Goal: Navigation & Orientation: Understand site structure

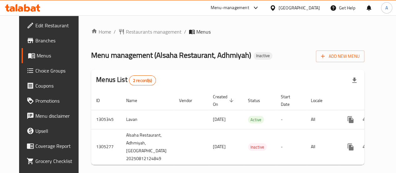
scroll to position [21, 0]
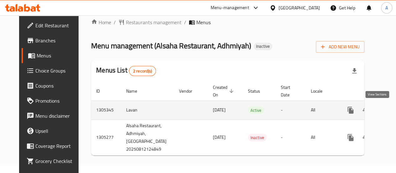
click at [392, 106] on icon "enhanced table" at bounding box center [396, 110] width 8 height 8
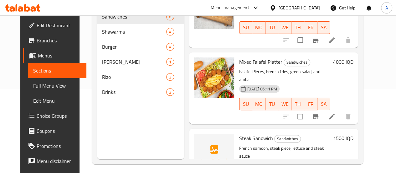
scroll to position [88, 0]
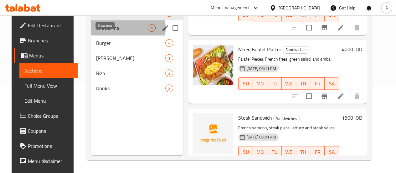
click at [110, 32] on span "Shawarma" at bounding box center [122, 28] width 52 height 8
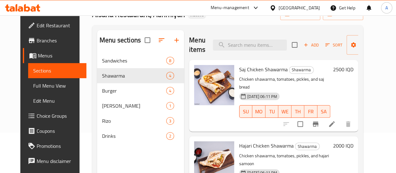
scroll to position [41, 0]
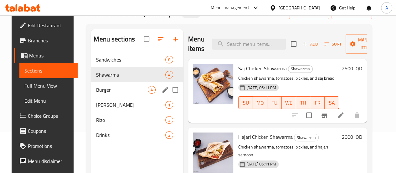
click at [104, 93] on span "Burger" at bounding box center [122, 90] width 52 height 8
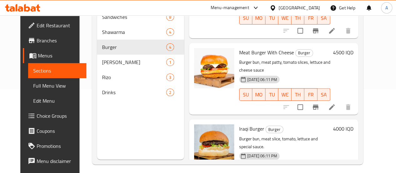
scroll to position [88, 0]
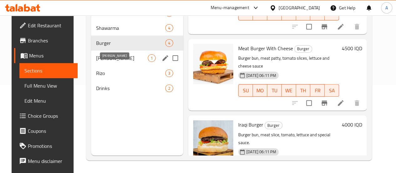
click at [104, 62] on span "[PERSON_NAME]" at bounding box center [122, 58] width 52 height 8
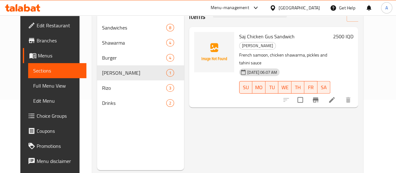
scroll to position [73, 0]
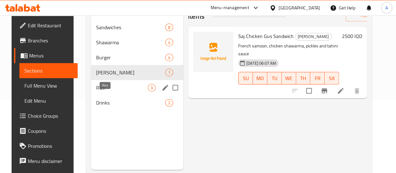
click at [110, 91] on span "Rizo" at bounding box center [122, 88] width 52 height 8
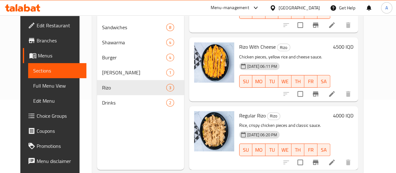
scroll to position [88, 0]
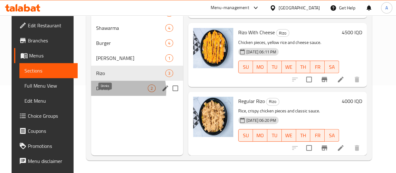
click at [108, 92] on span "Drinks" at bounding box center [122, 88] width 52 height 8
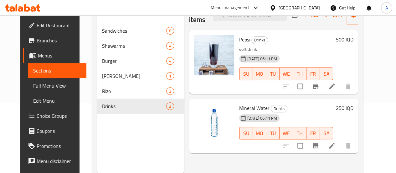
scroll to position [70, 0]
click at [205, 6] on div "Menu-management [GEOGRAPHIC_DATA] Get Help A" at bounding box center [198, 7] width 396 height 15
